Goal: Task Accomplishment & Management: Use online tool/utility

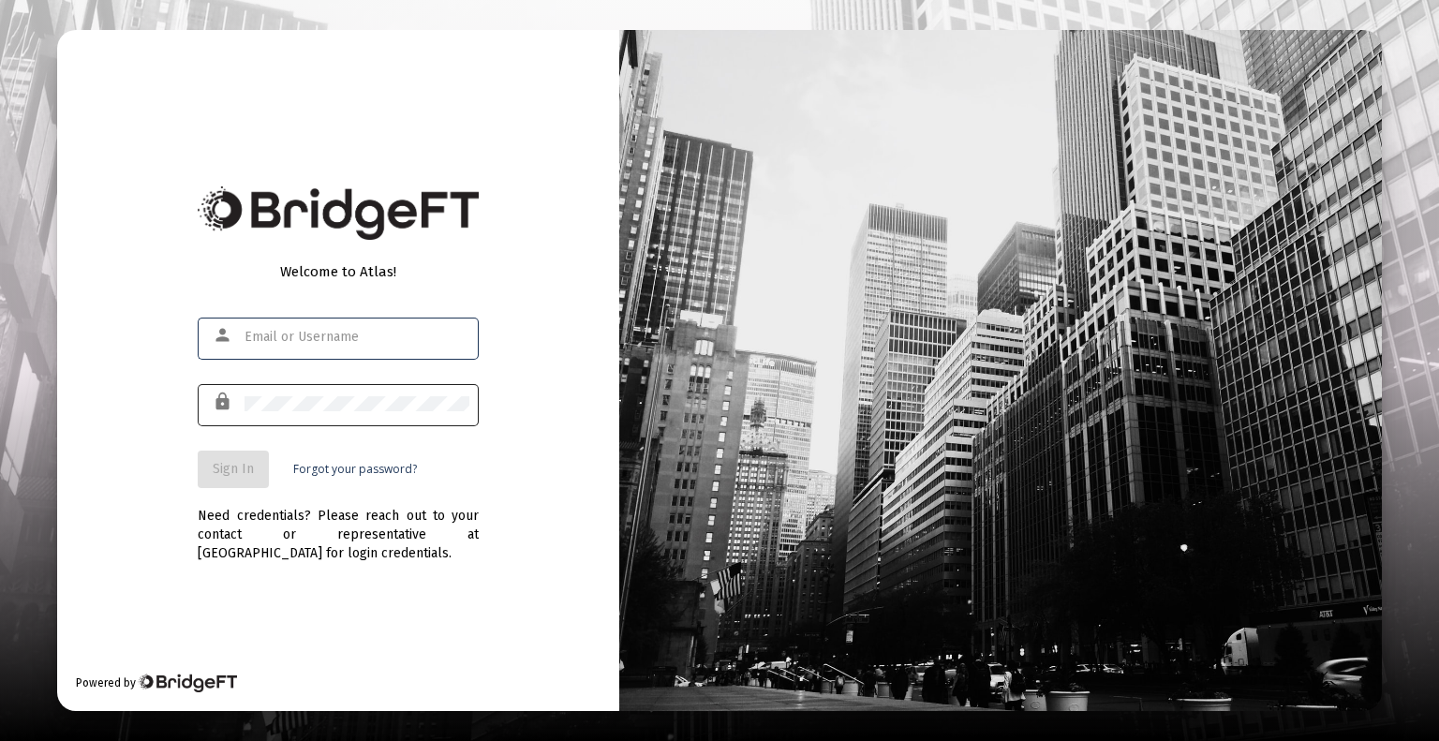
type input "[EMAIL_ADDRESS][DOMAIN_NAME]"
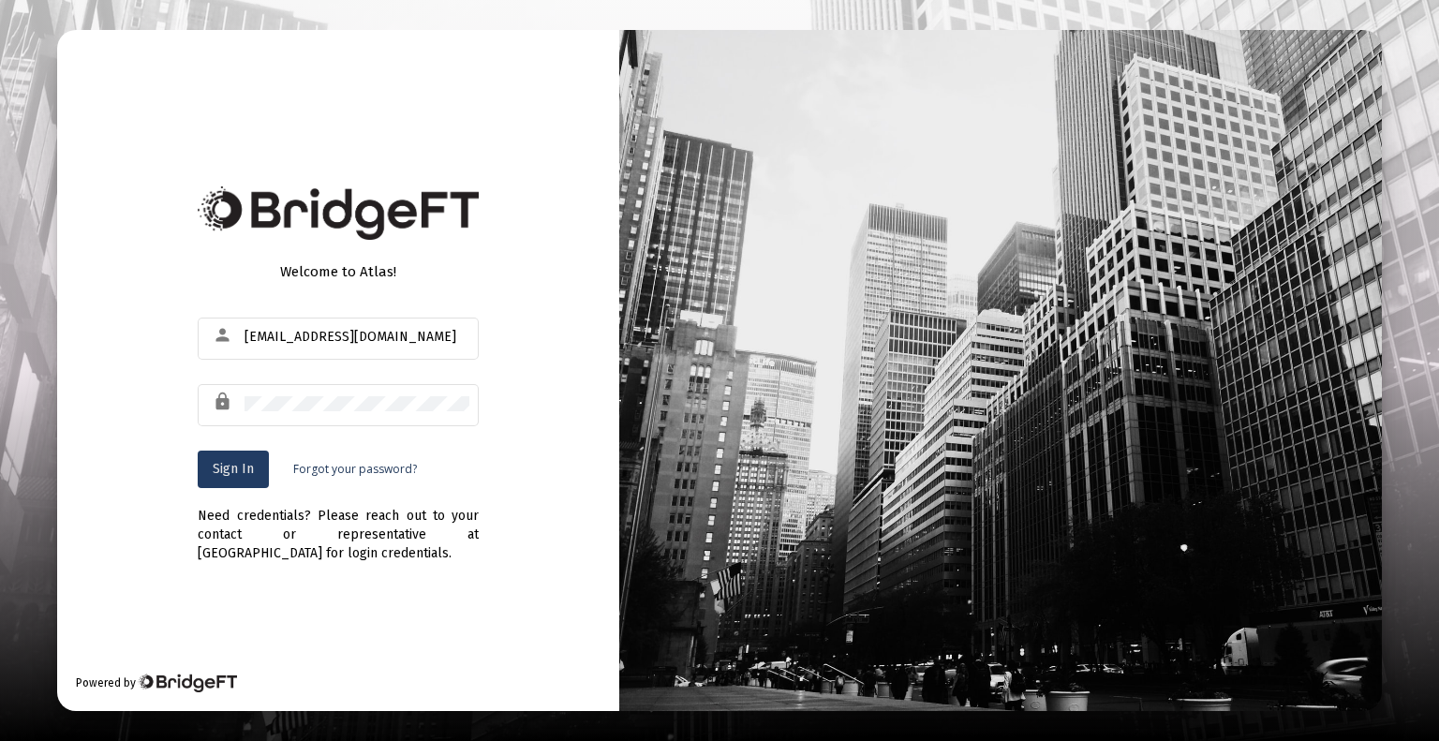
click at [244, 461] on span "Sign In" at bounding box center [233, 469] width 41 height 16
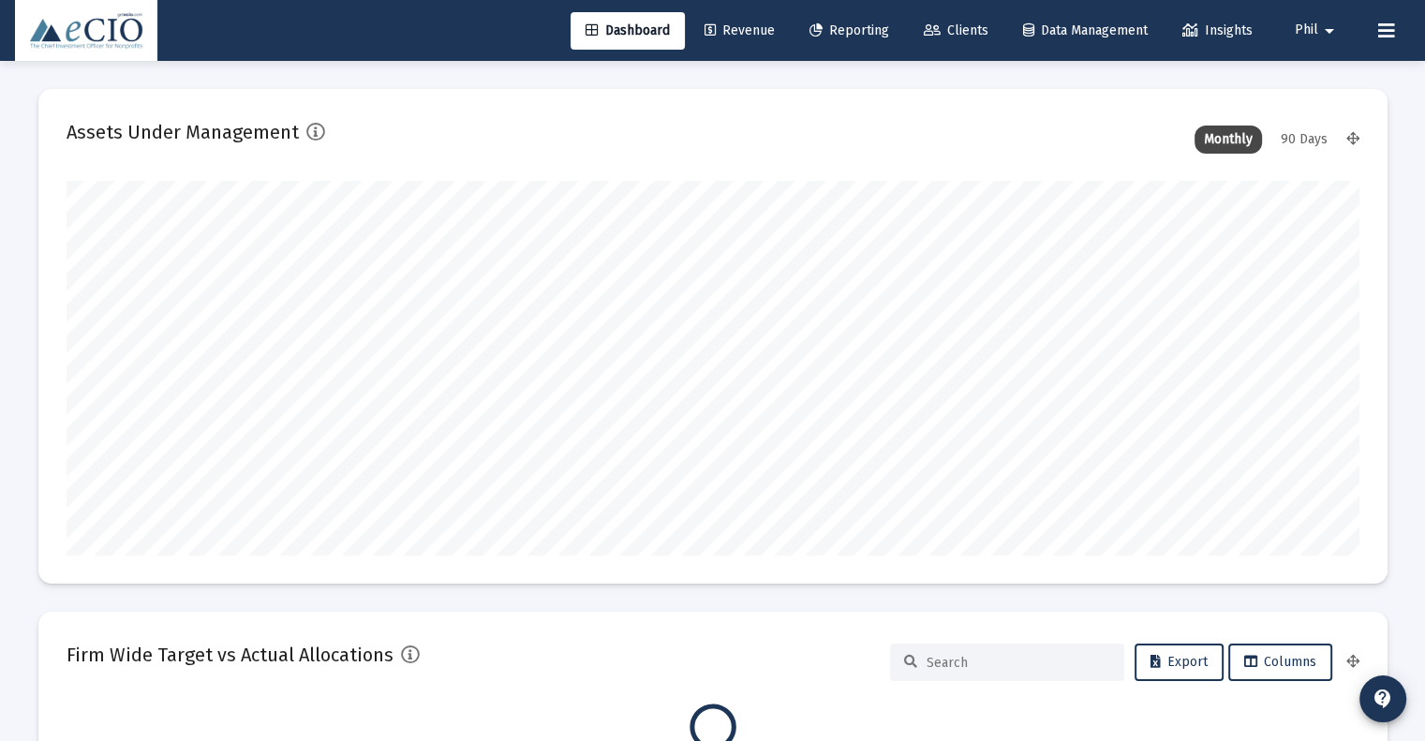
scroll to position [375, 696]
type input "[DATE]"
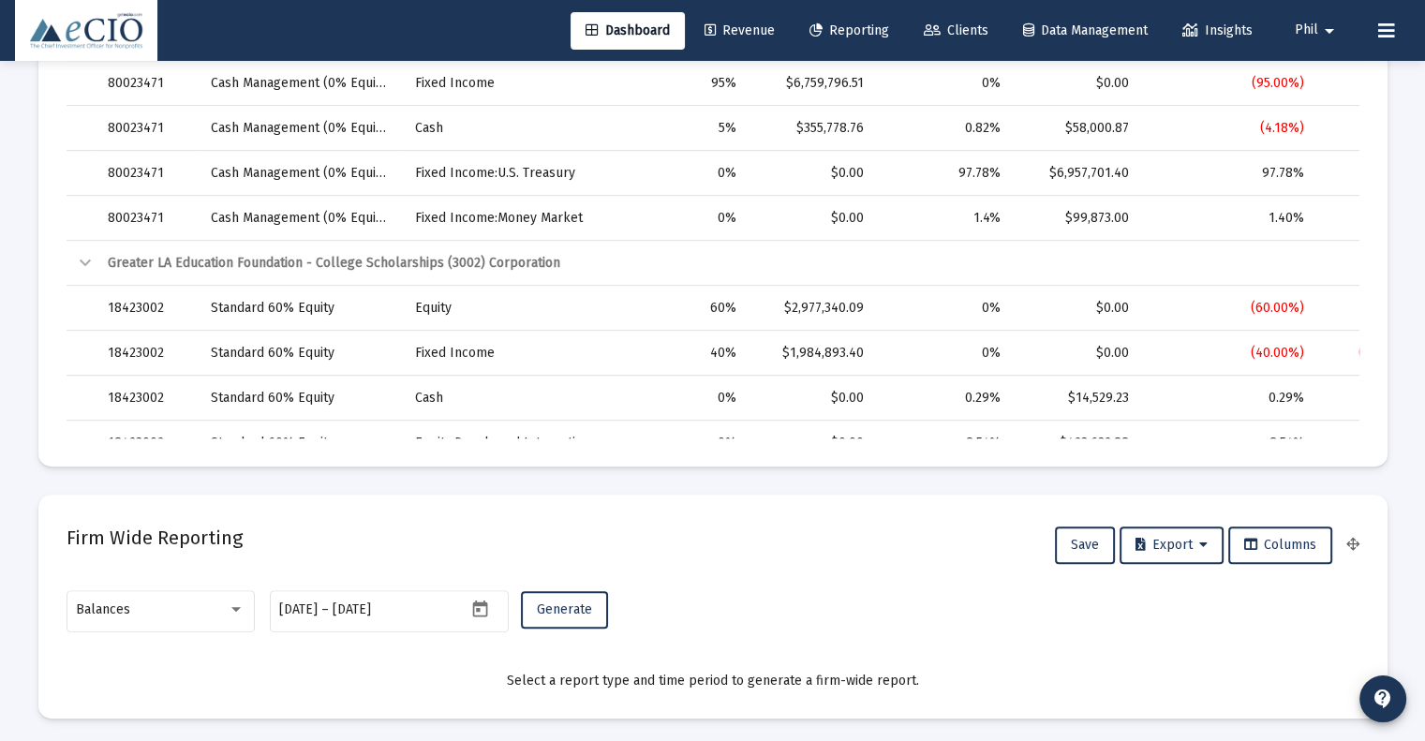
scroll to position [843, 0]
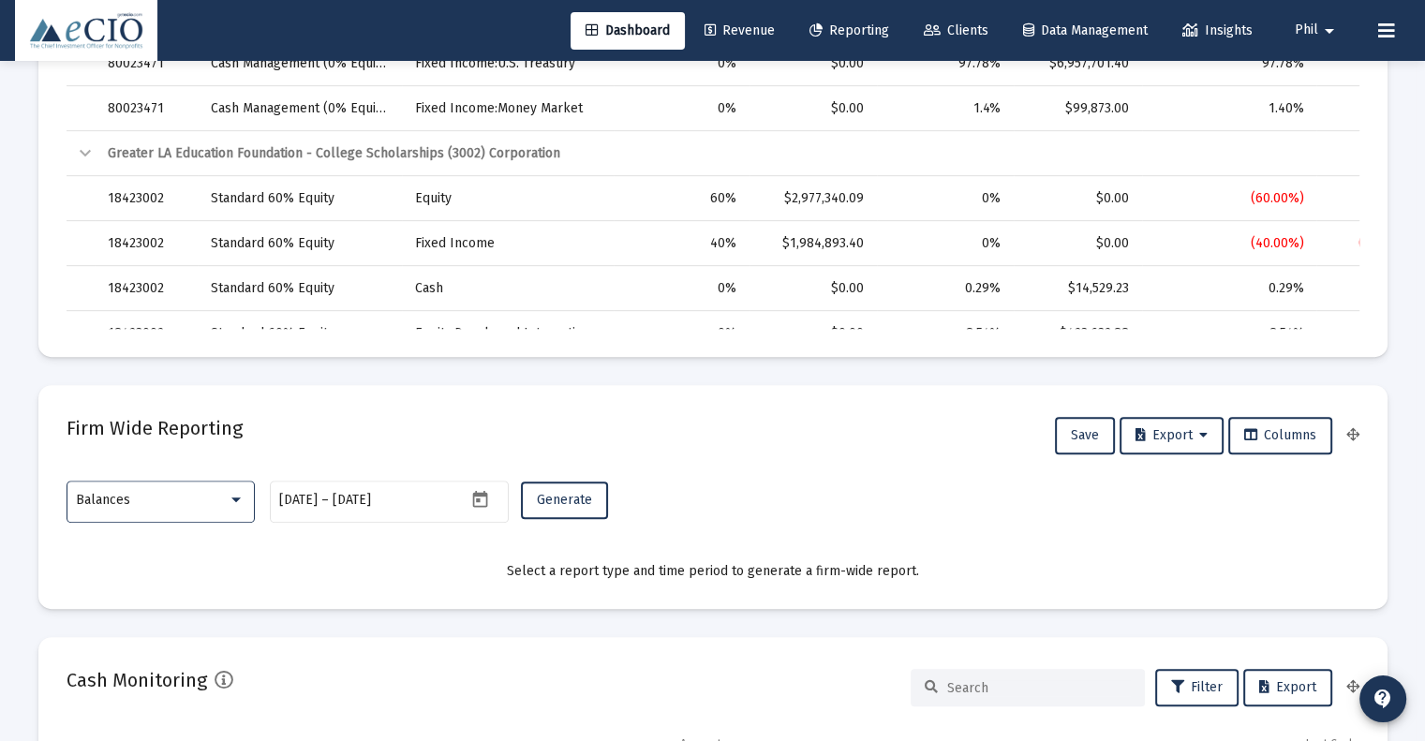
click at [145, 501] on div "Balances" at bounding box center [152, 500] width 152 height 15
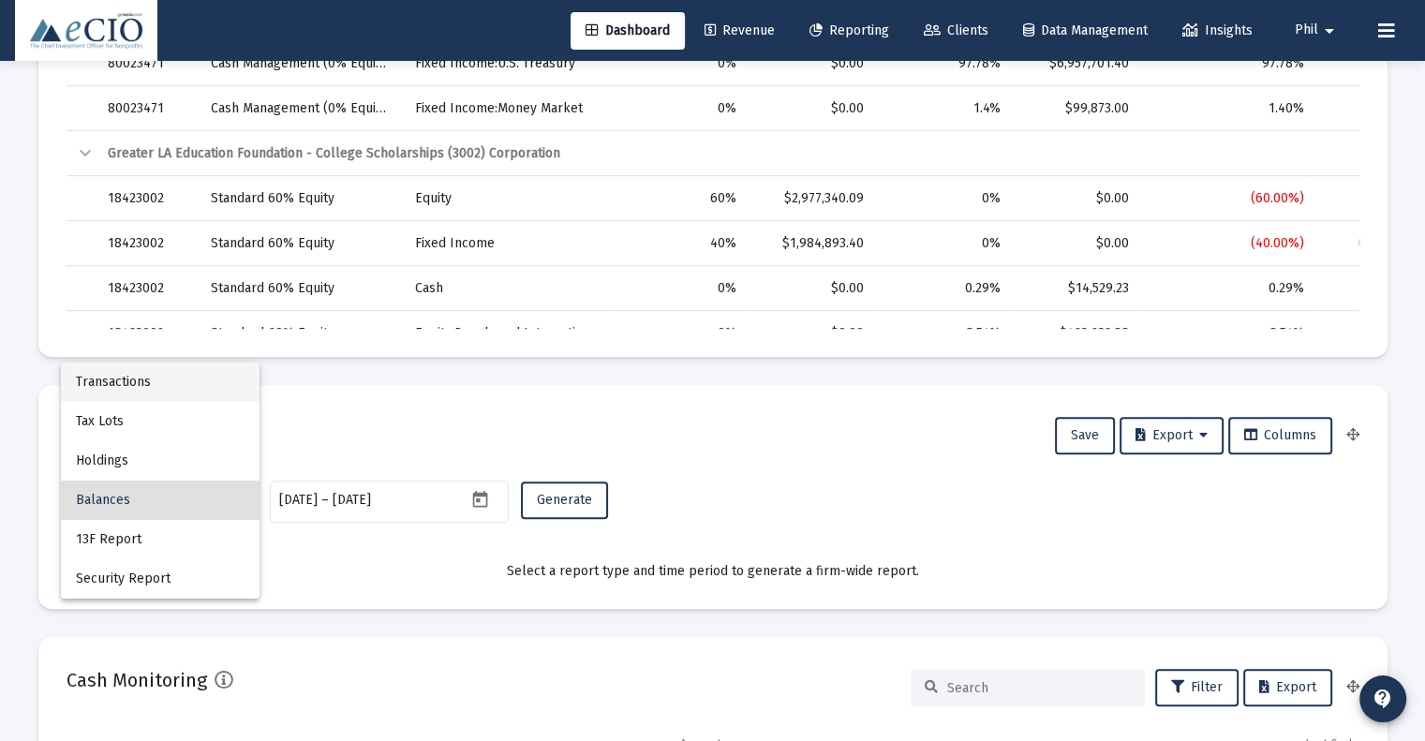
click at [161, 389] on span "Transactions" at bounding box center [160, 382] width 169 height 39
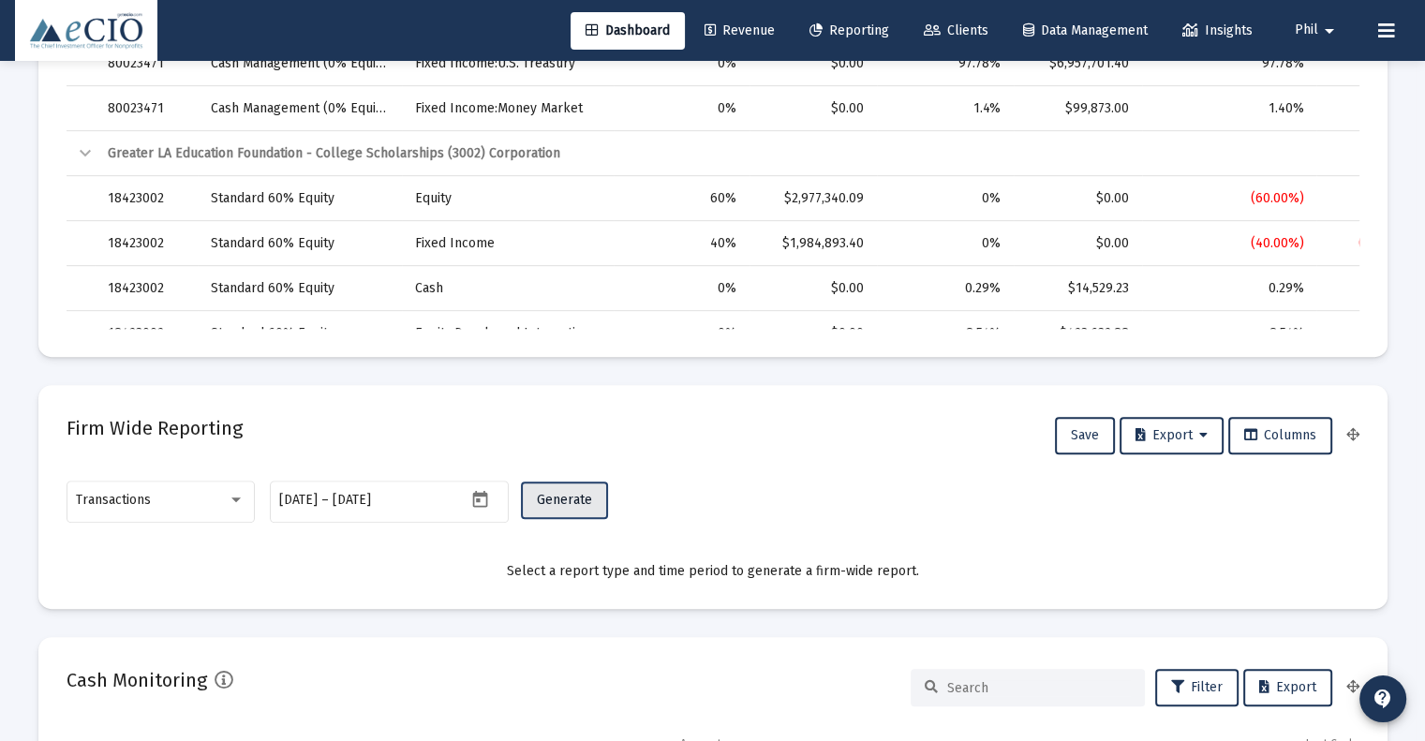
click at [567, 509] on button "Generate" at bounding box center [564, 499] width 87 height 37
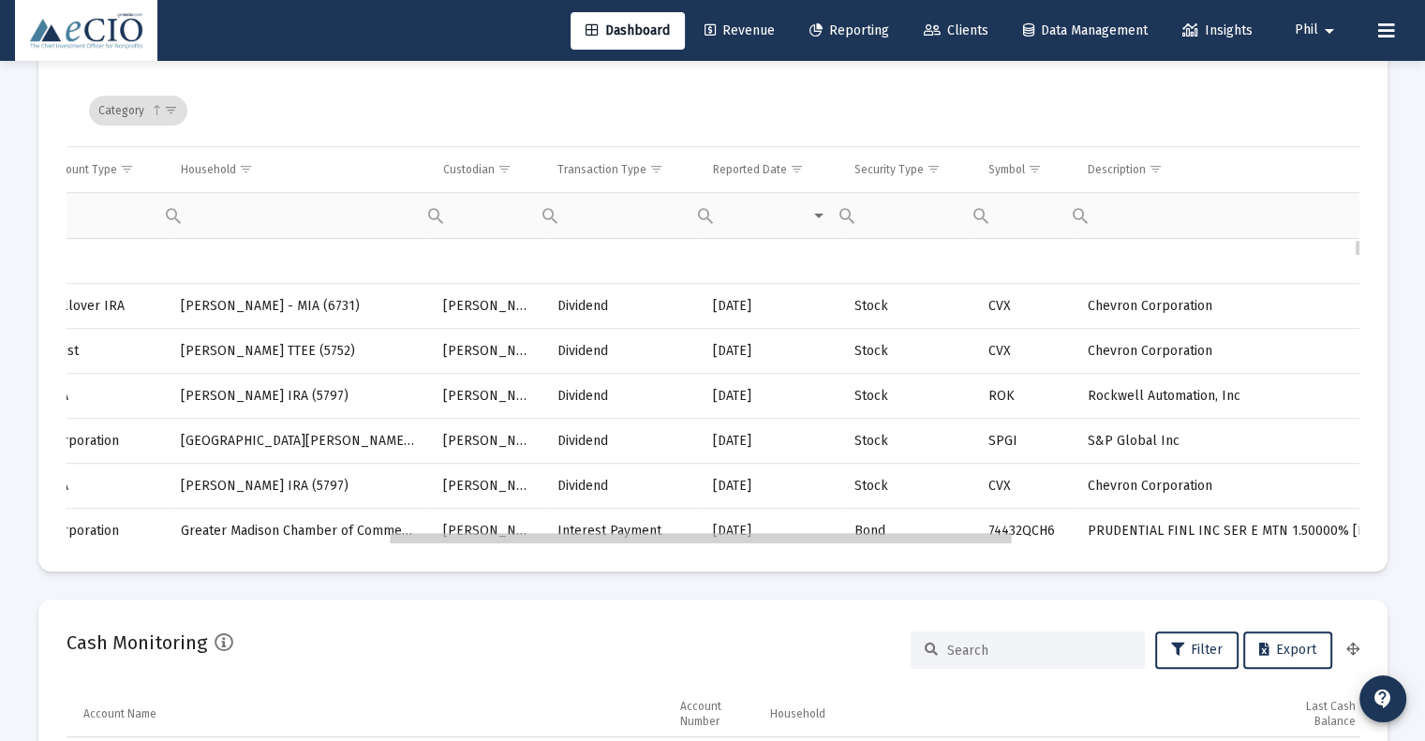
scroll to position [0, 0]
drag, startPoint x: 607, startPoint y: 538, endPoint x: 938, endPoint y: 540, distance: 330.7
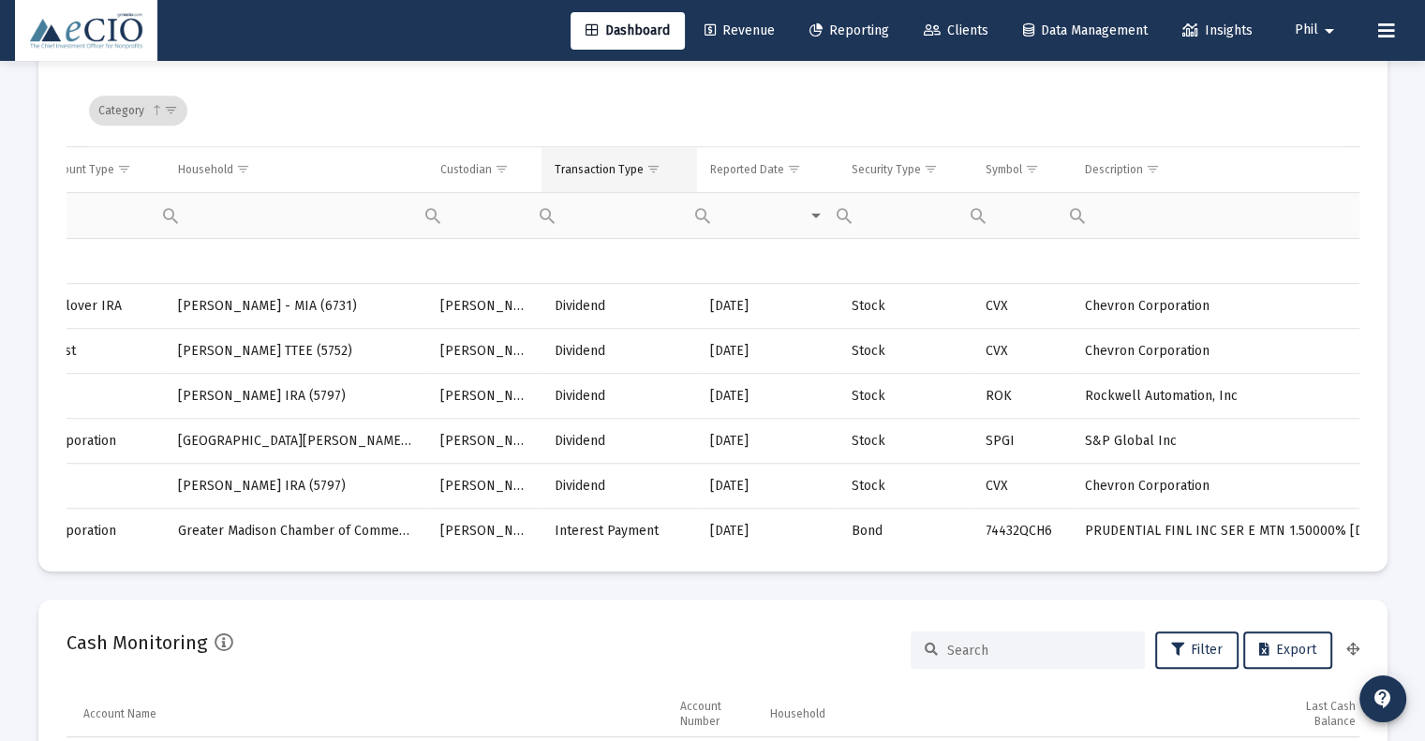
click at [648, 168] on span "Show filter options for column 'Transaction Type'" at bounding box center [653, 169] width 14 height 14
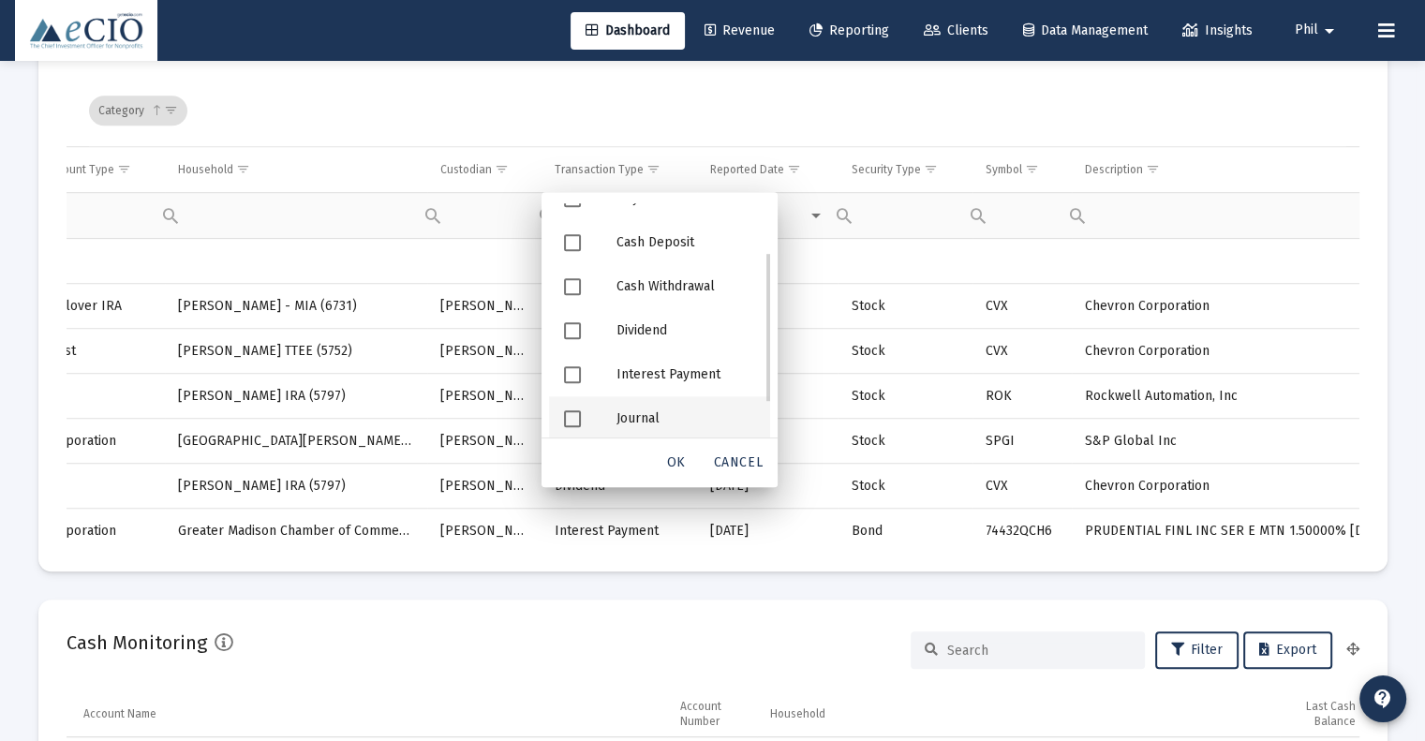
scroll to position [127, 0]
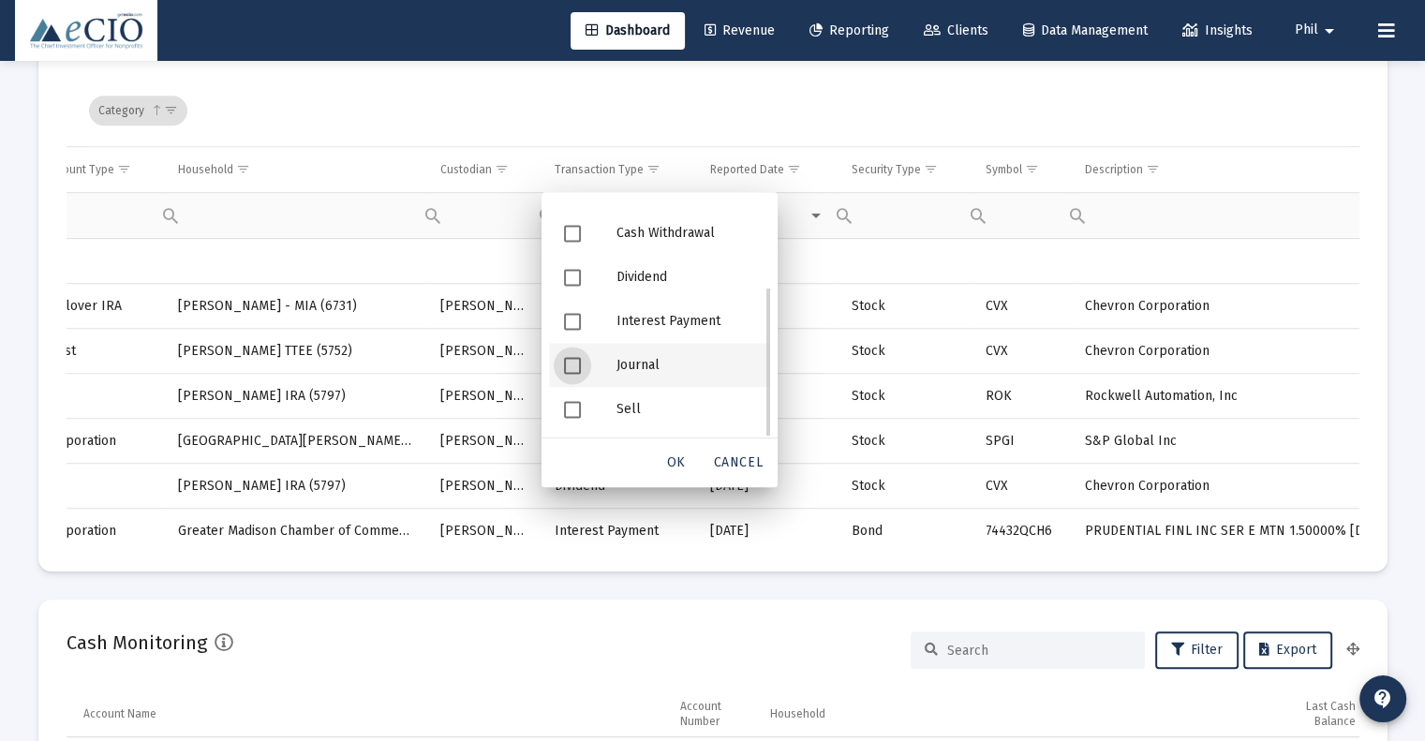
click at [571, 365] on span "Filter options" at bounding box center [572, 365] width 17 height 17
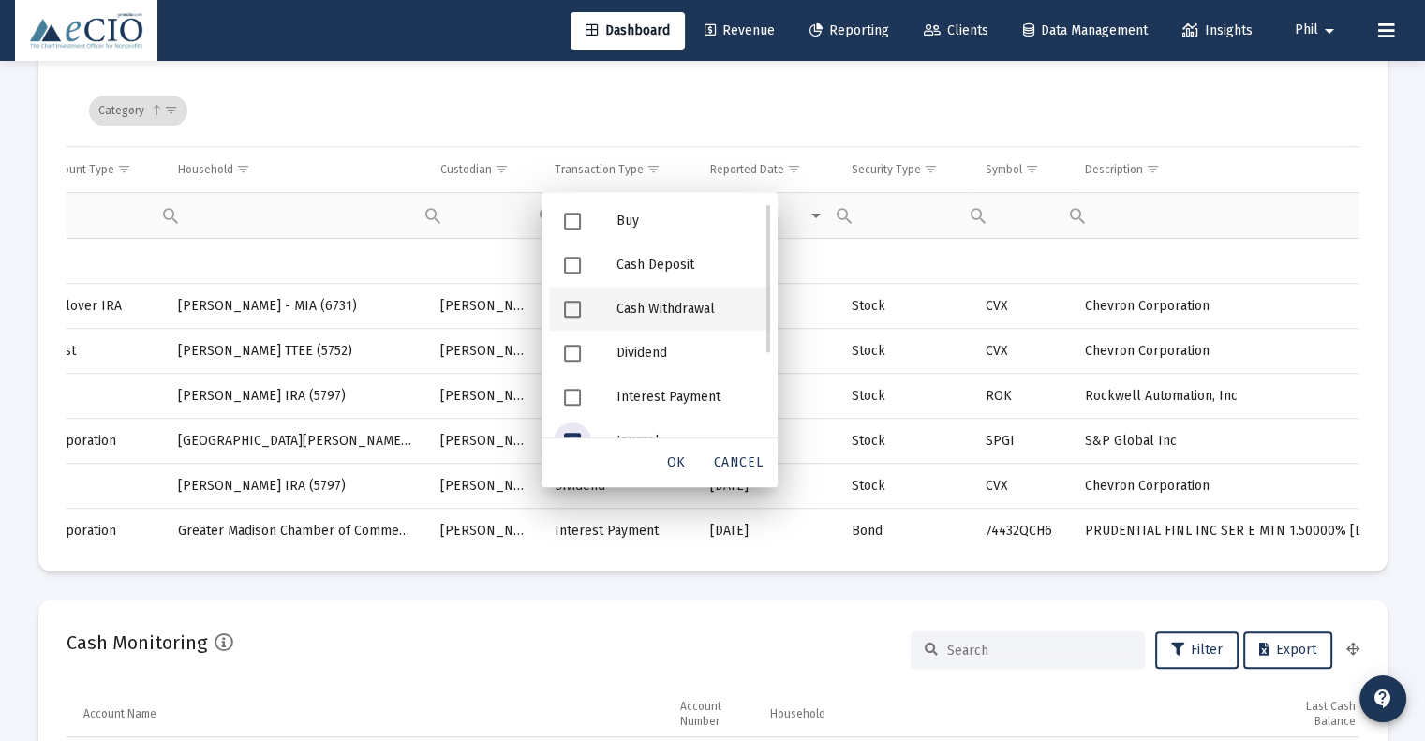
scroll to position [0, 0]
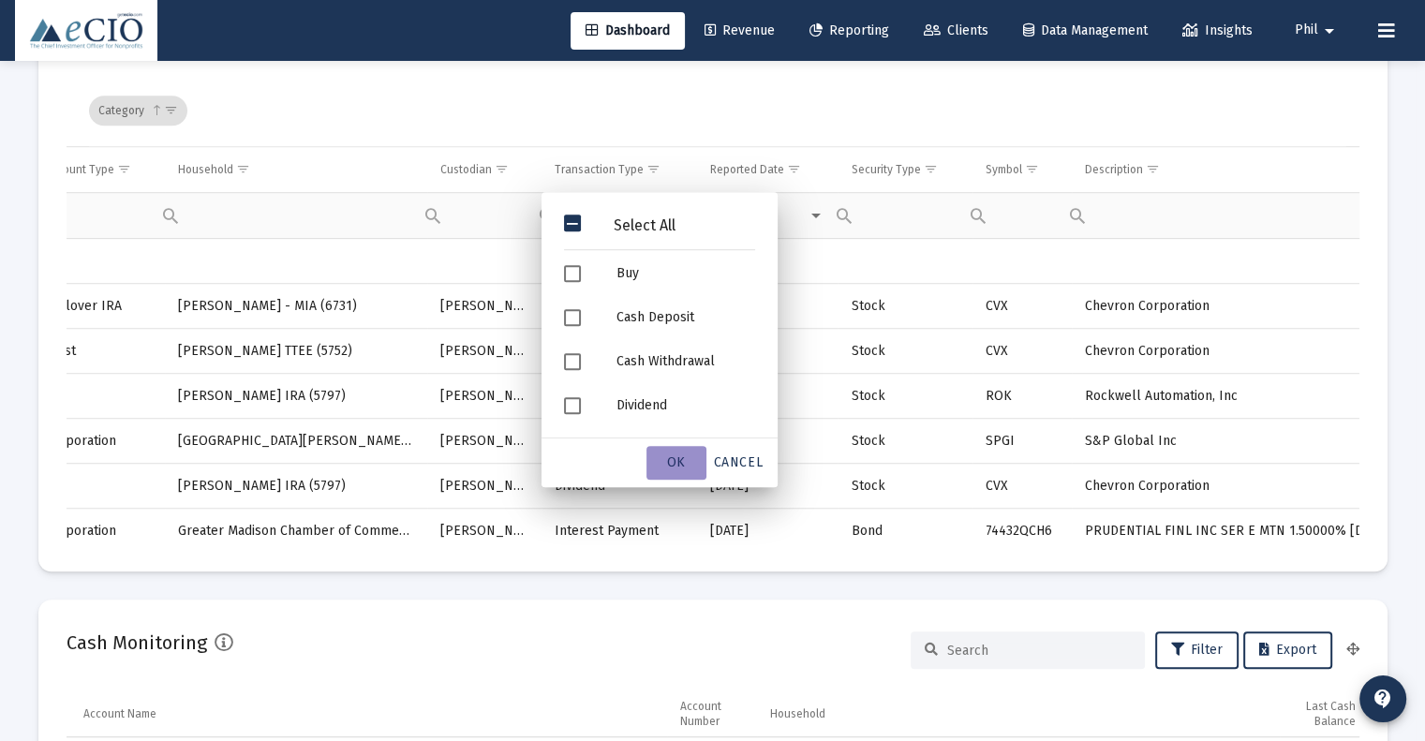
click at [673, 455] on span "OK" at bounding box center [676, 462] width 19 height 16
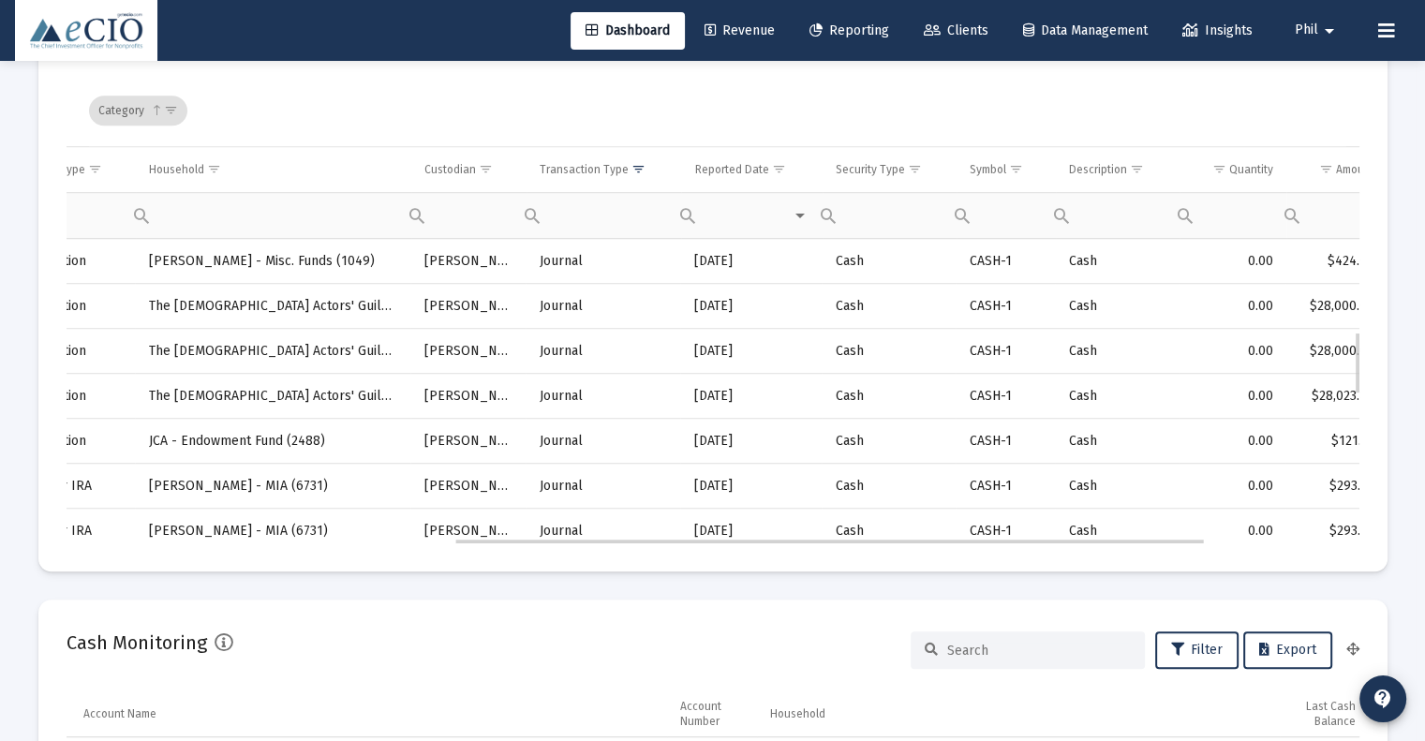
scroll to position [0, 666]
